Goal: Register for event/course

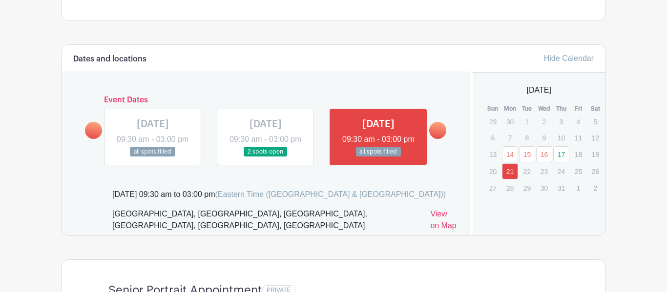
scroll to position [507, 0]
click at [437, 133] on link at bounding box center [437, 130] width 17 height 17
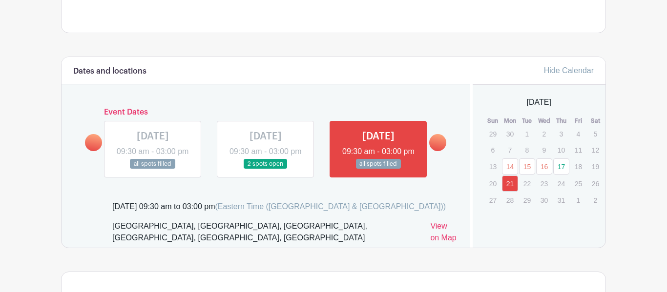
scroll to position [493, 0]
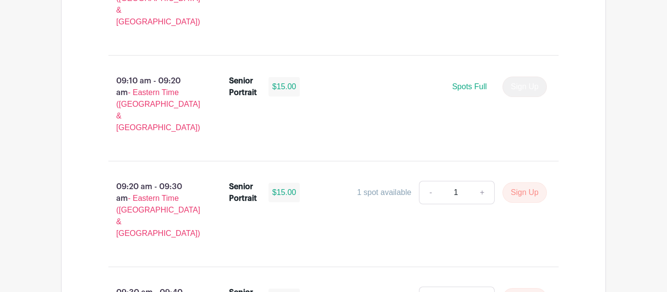
scroll to position [888, 0]
click at [520, 182] on button "Sign Up" at bounding box center [524, 192] width 44 height 21
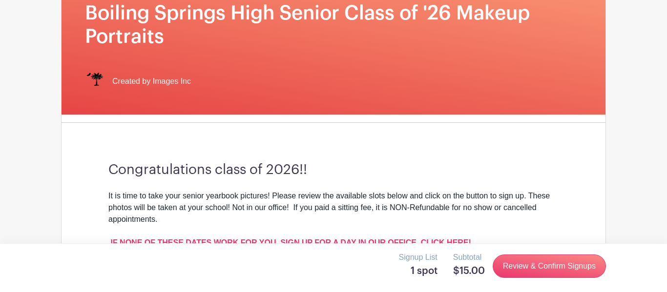
scroll to position [173, 0]
